Goal: Information Seeking & Learning: Find specific fact

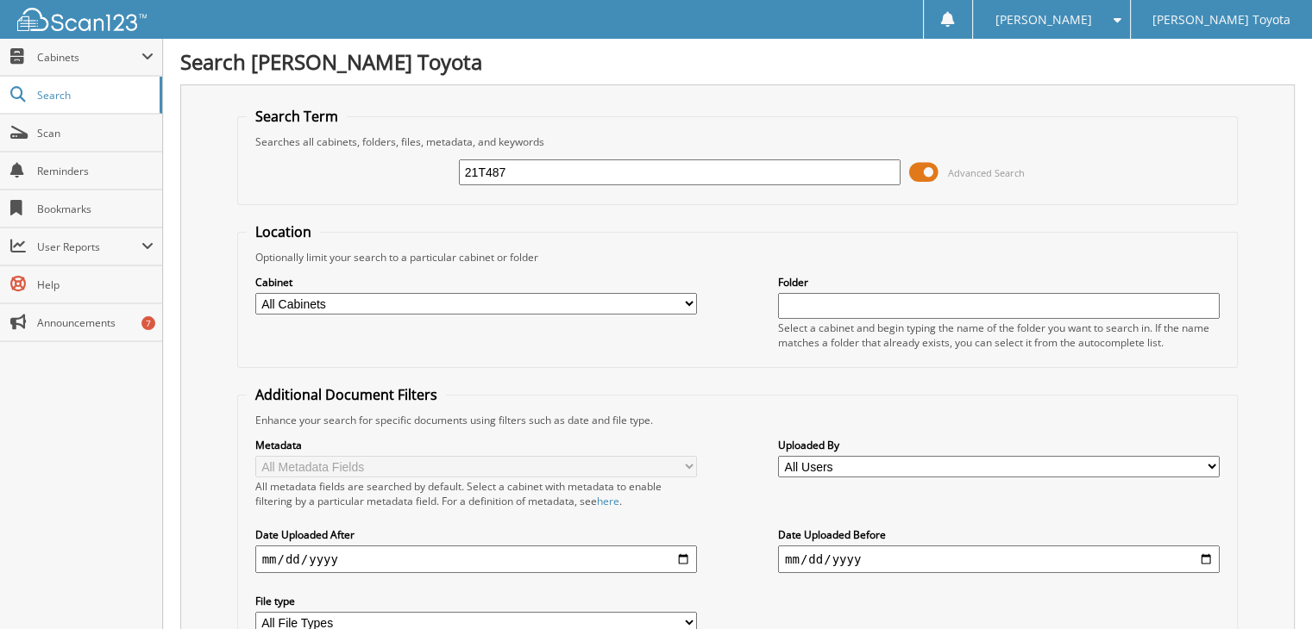
type input "21T487"
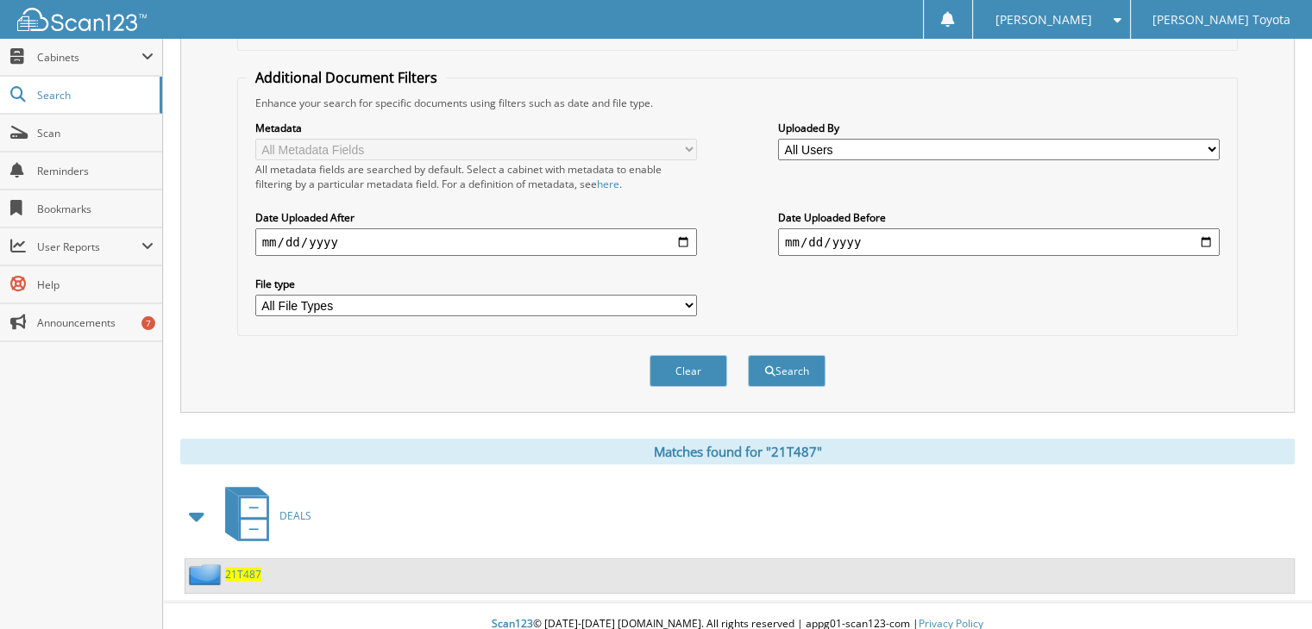
click at [242, 567] on div "21T487" at bounding box center [223, 575] width 76 height 22
click at [235, 567] on span "21T487" at bounding box center [243, 574] width 36 height 15
